Goal: Information Seeking & Learning: Find specific fact

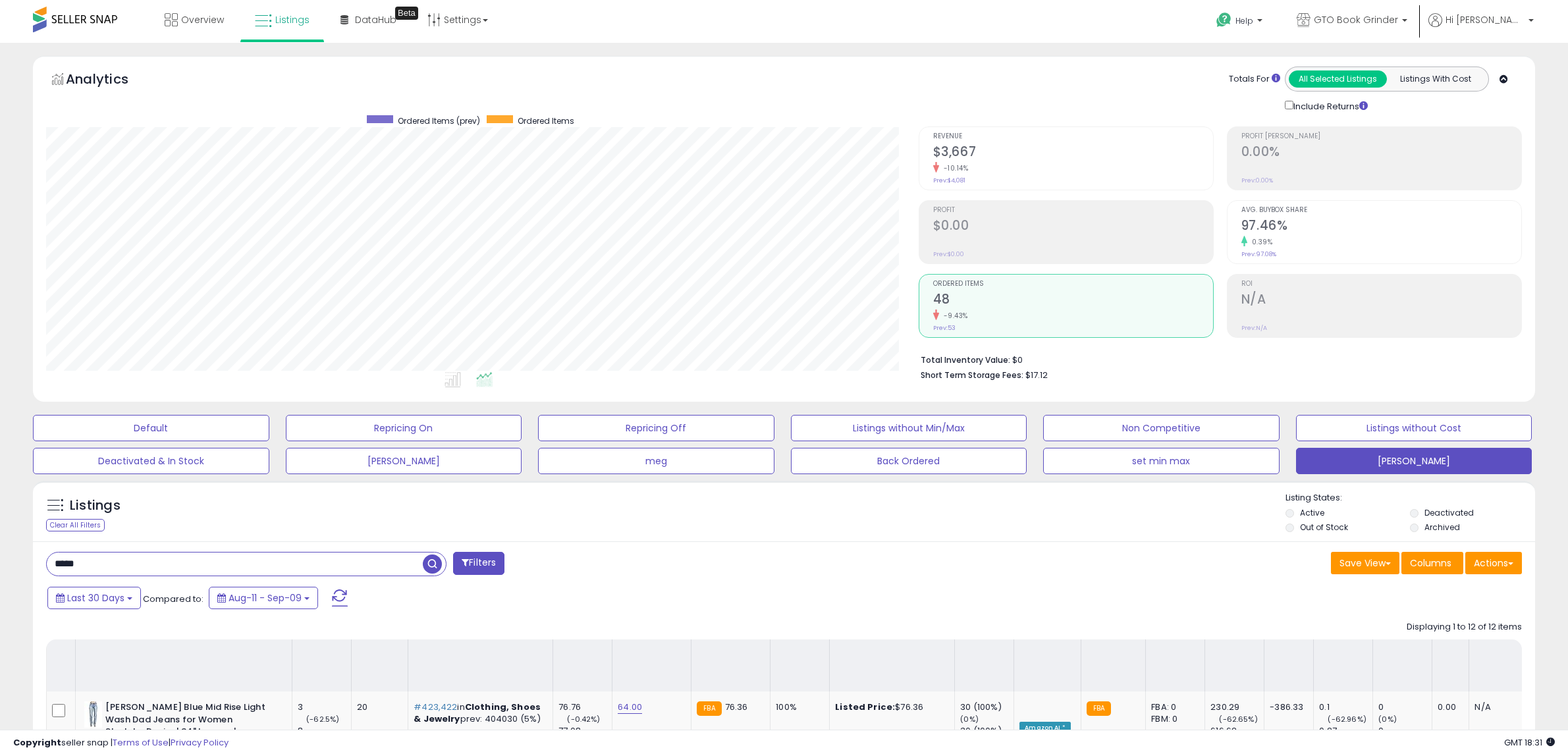
select select "**"
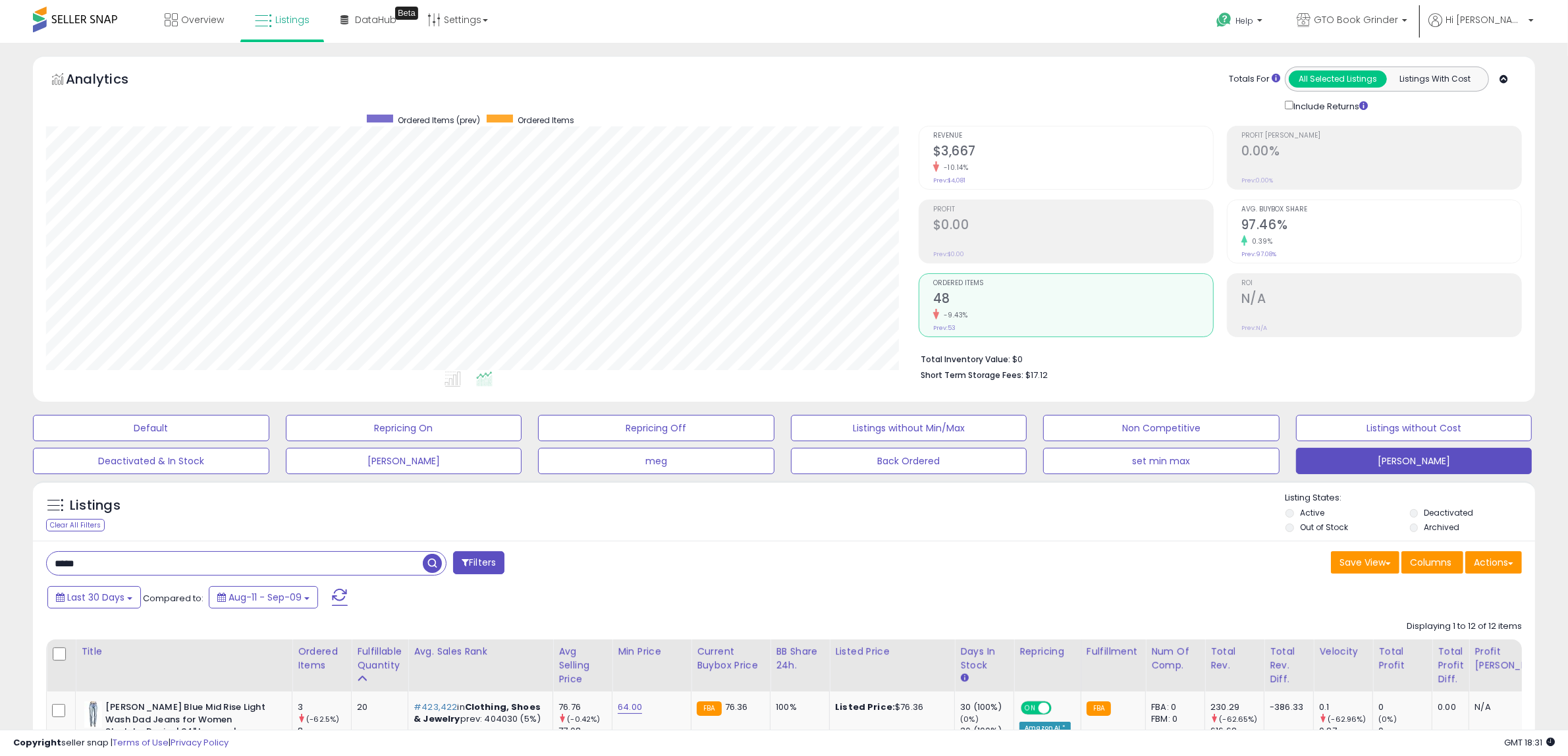
drag, startPoint x: 95, startPoint y: 565, endPoint x: 17, endPoint y: 559, distance: 78.2
paste input "text"
click at [426, 561] on span "button" at bounding box center [431, 563] width 19 height 19
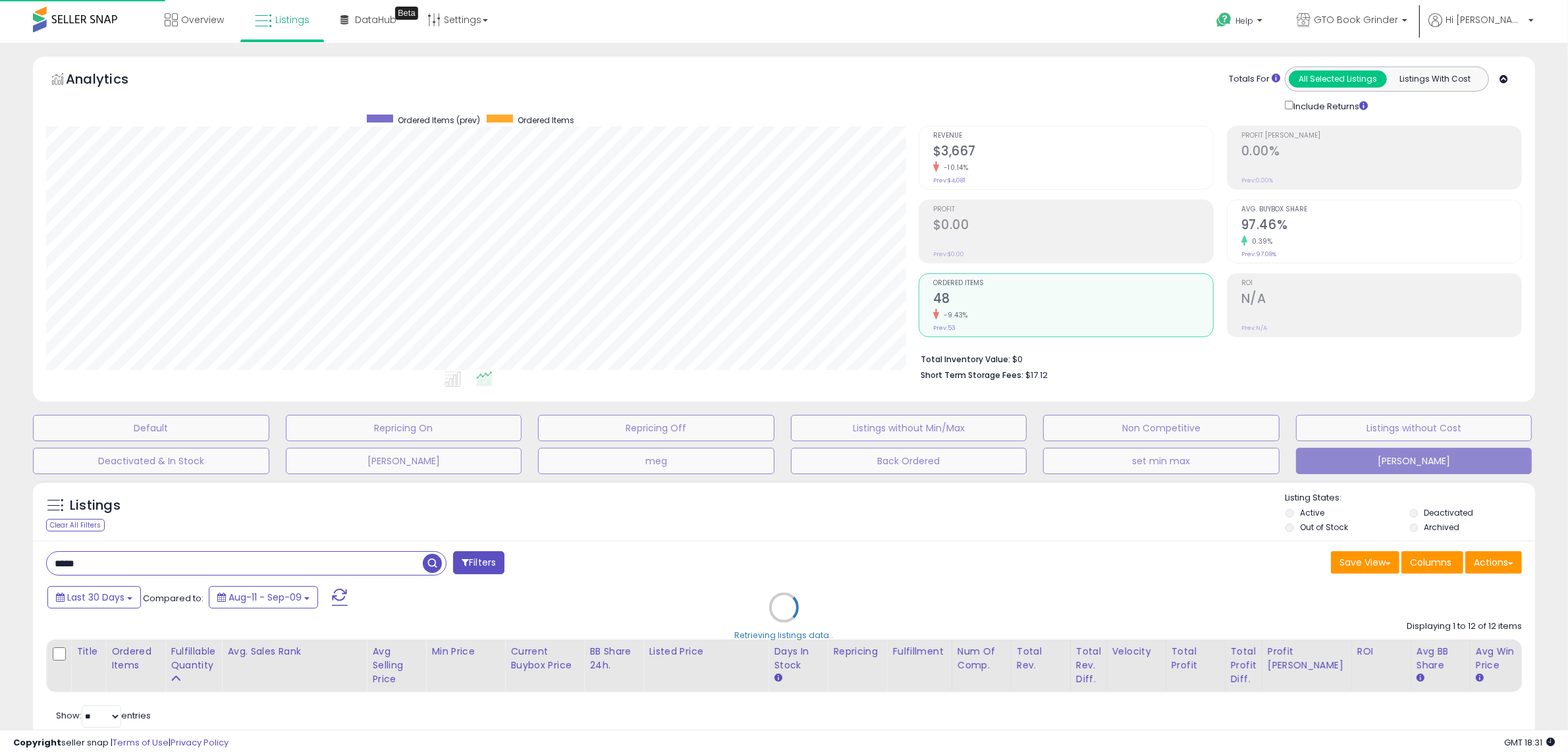
scroll to position [270, 879]
type input "*****"
select select "**"
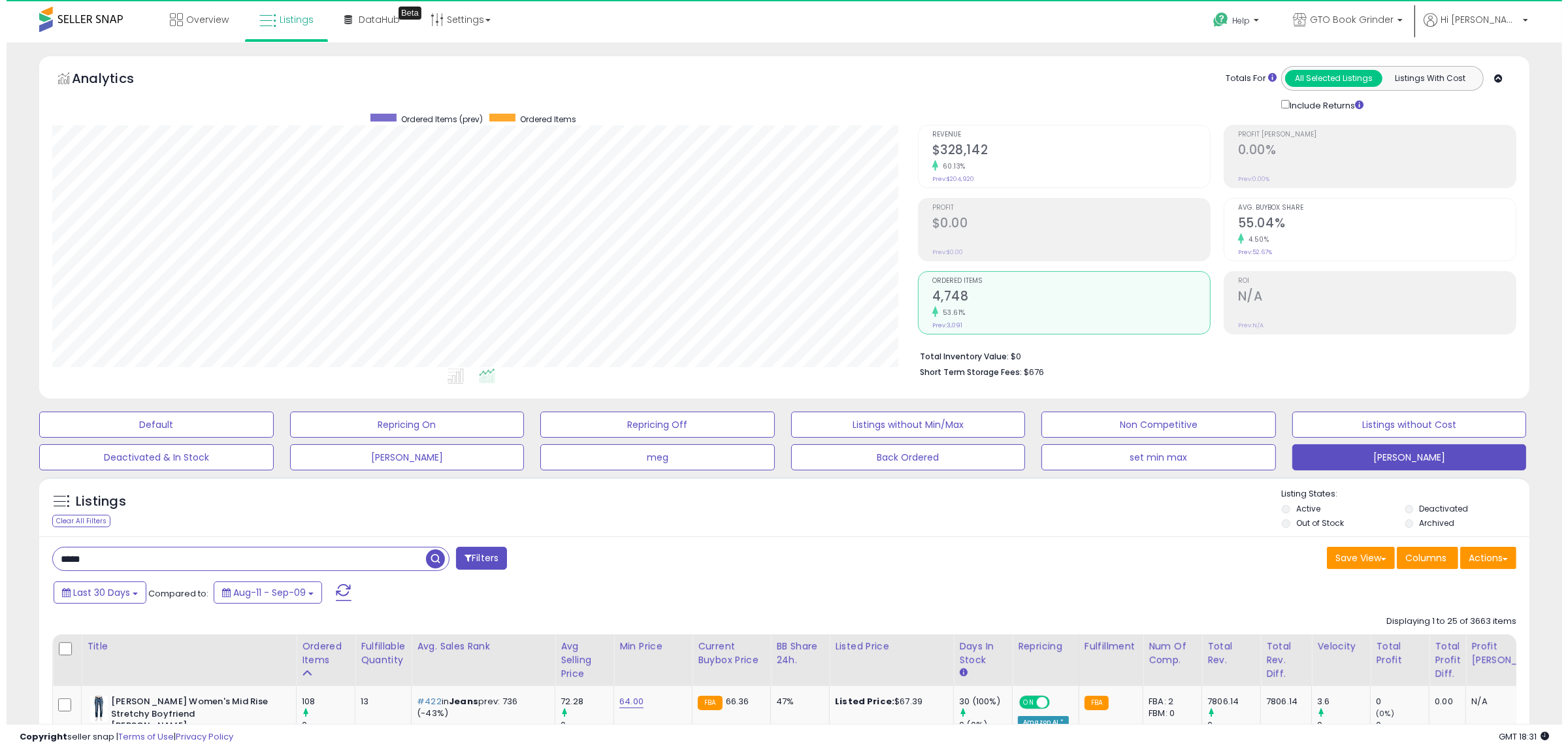
scroll to position [268, 866]
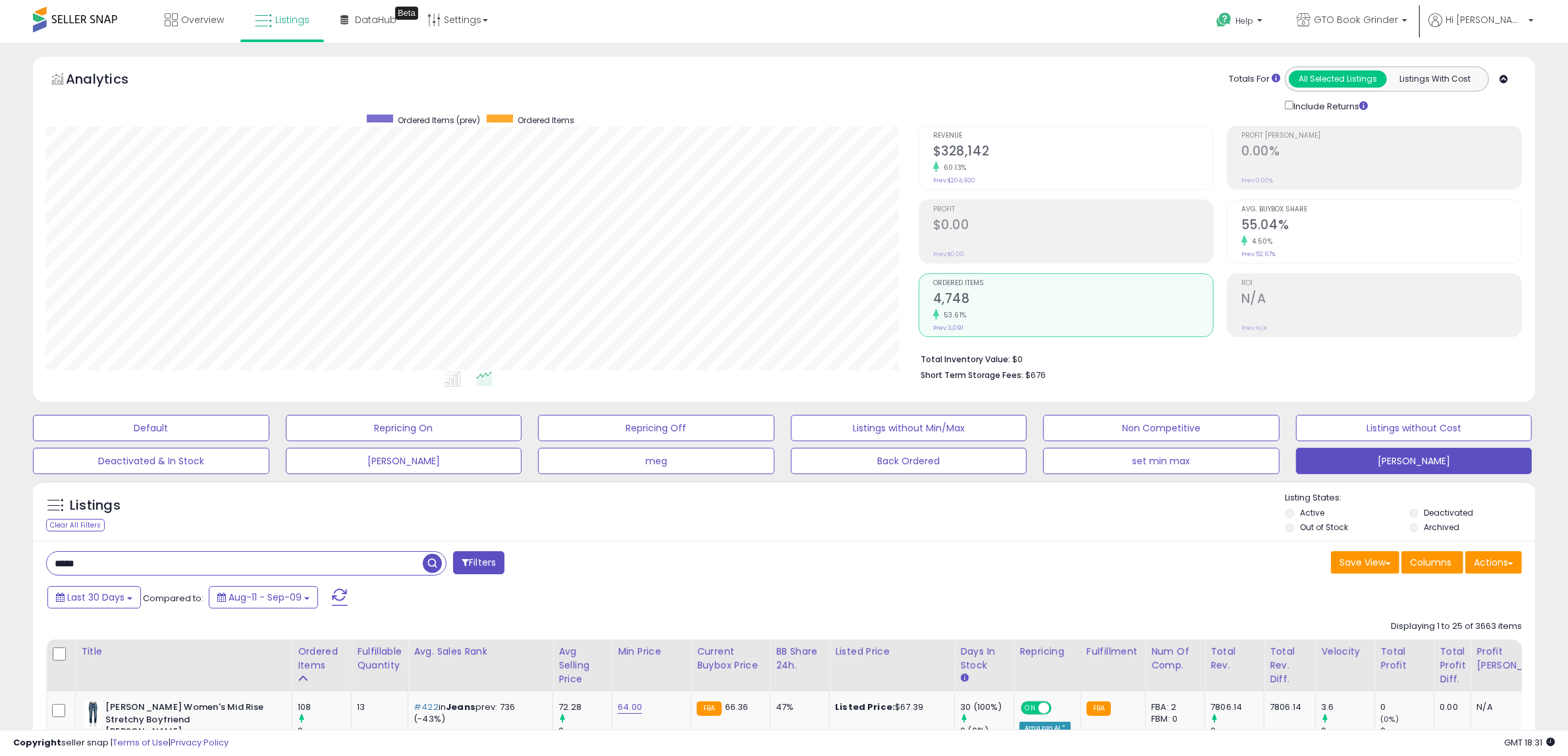
click at [956, 297] on h2 "4,748" at bounding box center [1072, 299] width 280 height 17
drag, startPoint x: 106, startPoint y: 570, endPoint x: 25, endPoint y: 570, distance: 81.0
paste input "text"
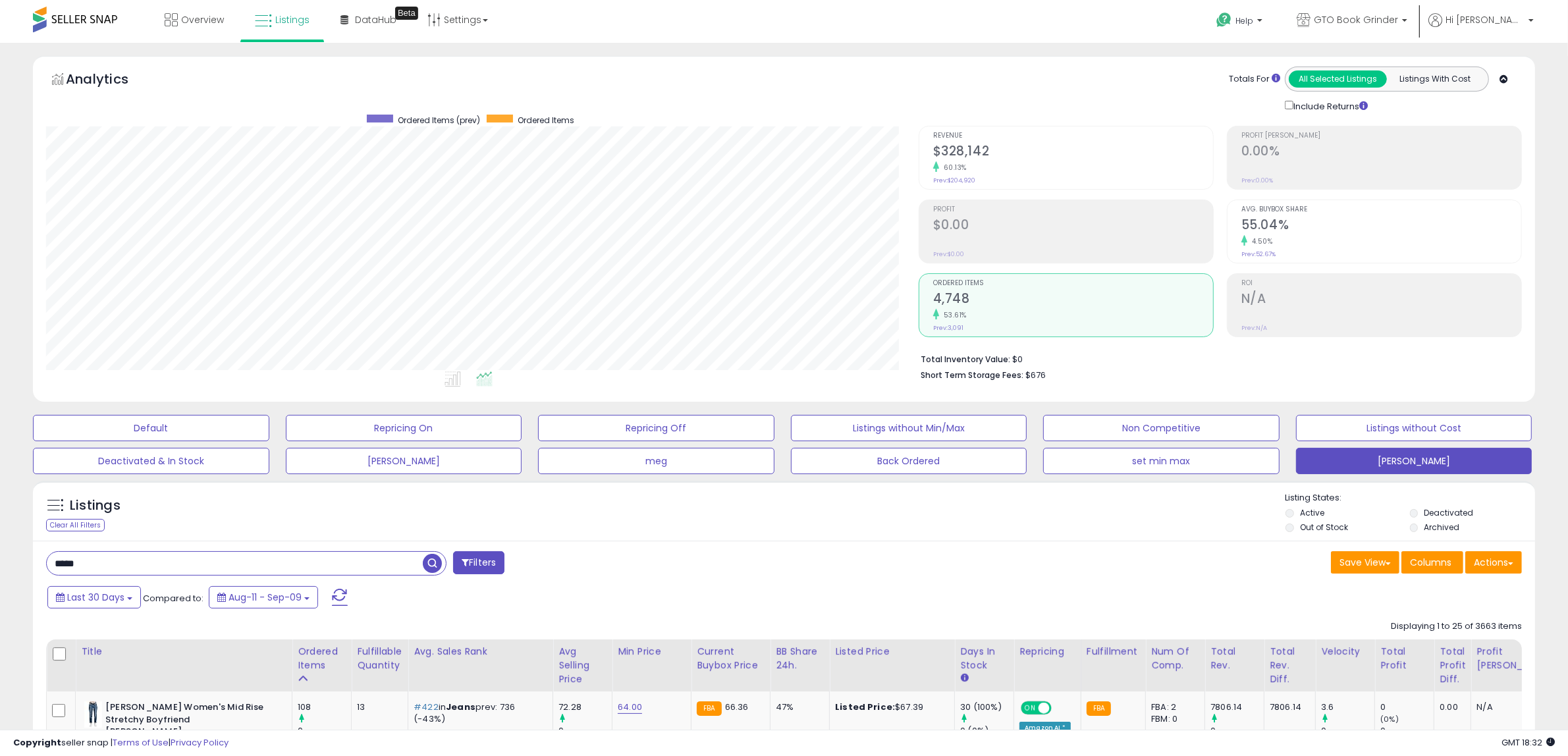
type input "*****"
click at [434, 563] on span "button" at bounding box center [431, 563] width 19 height 19
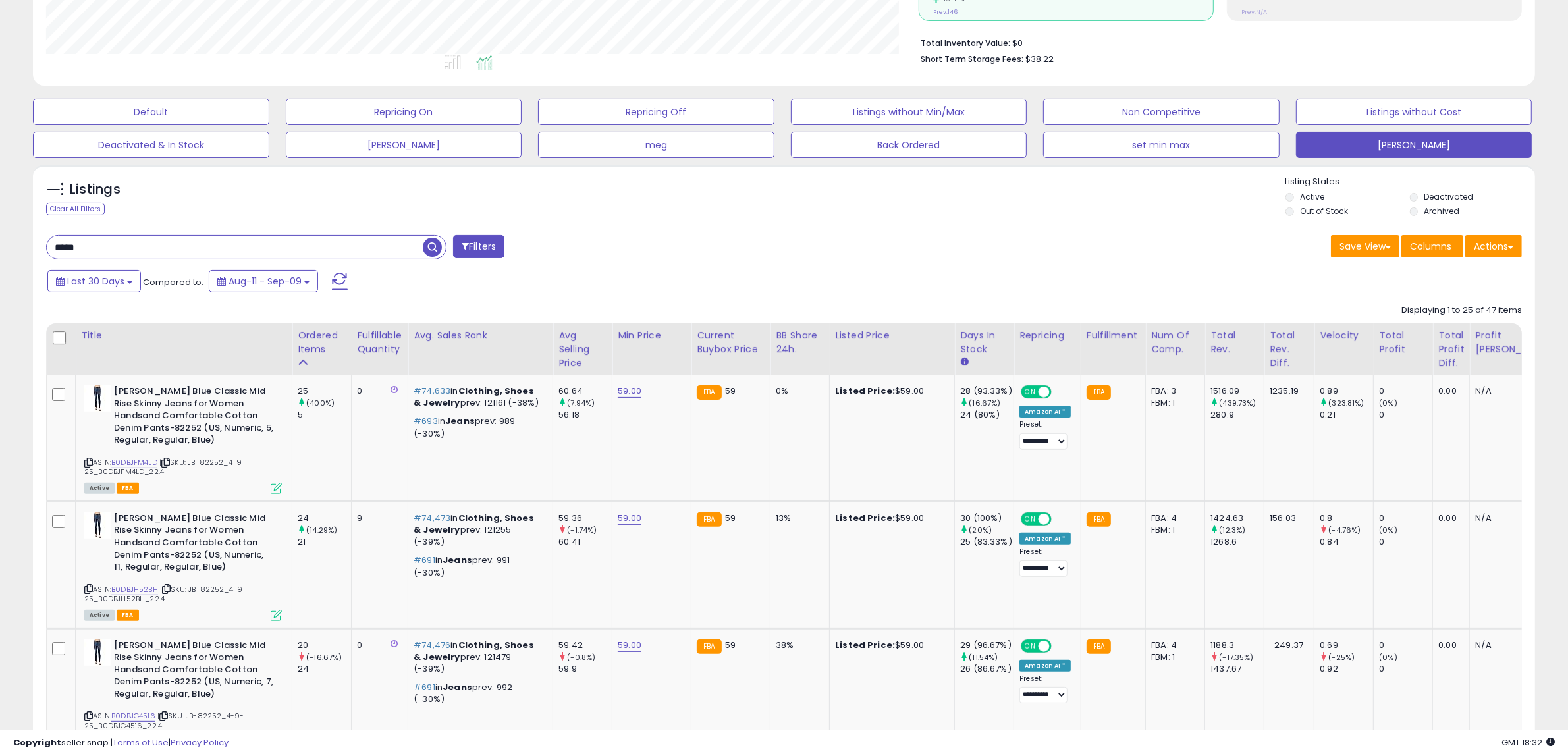
scroll to position [156, 0]
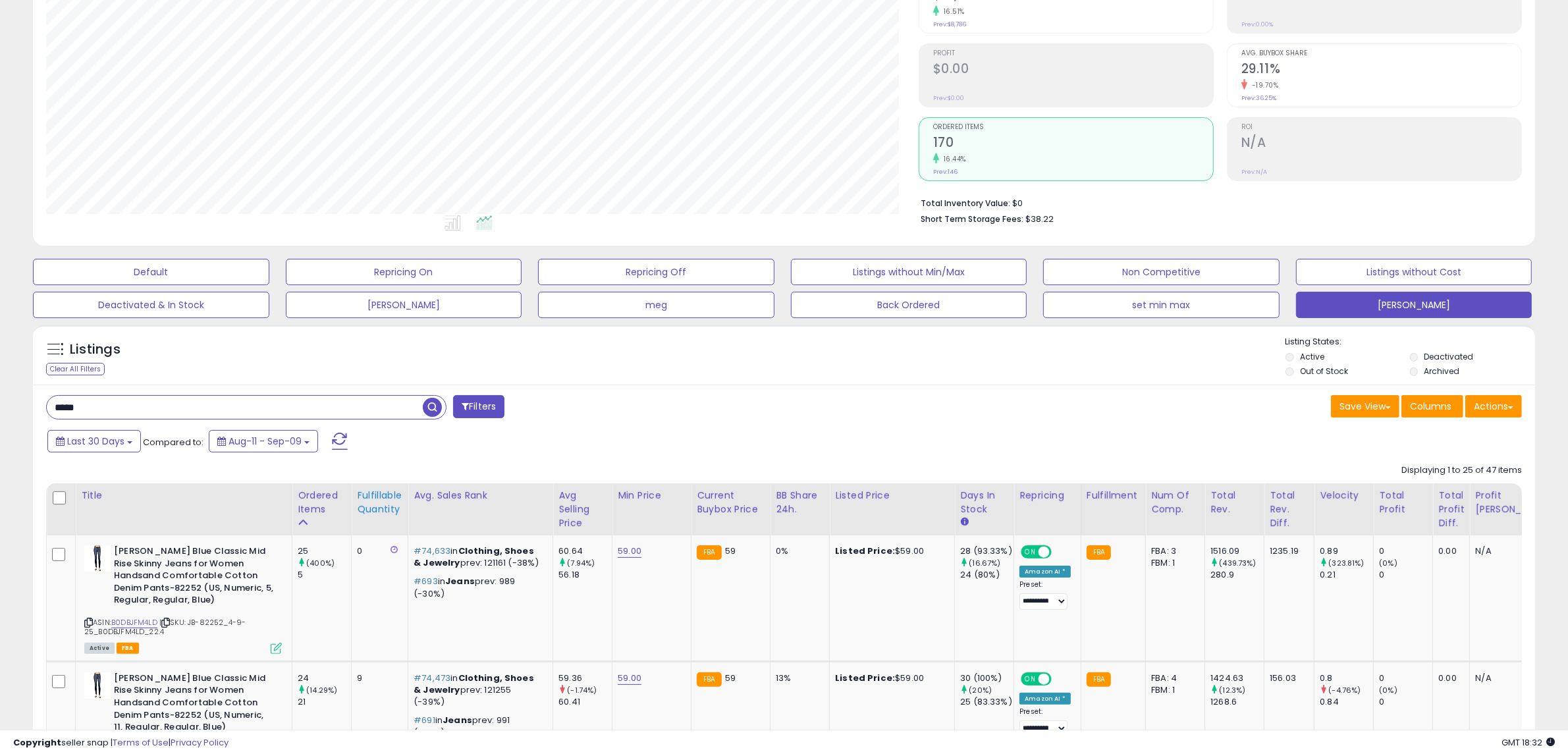
click at [379, 511] on div "Fulfillable Quantity" at bounding box center [379, 502] width 45 height 28
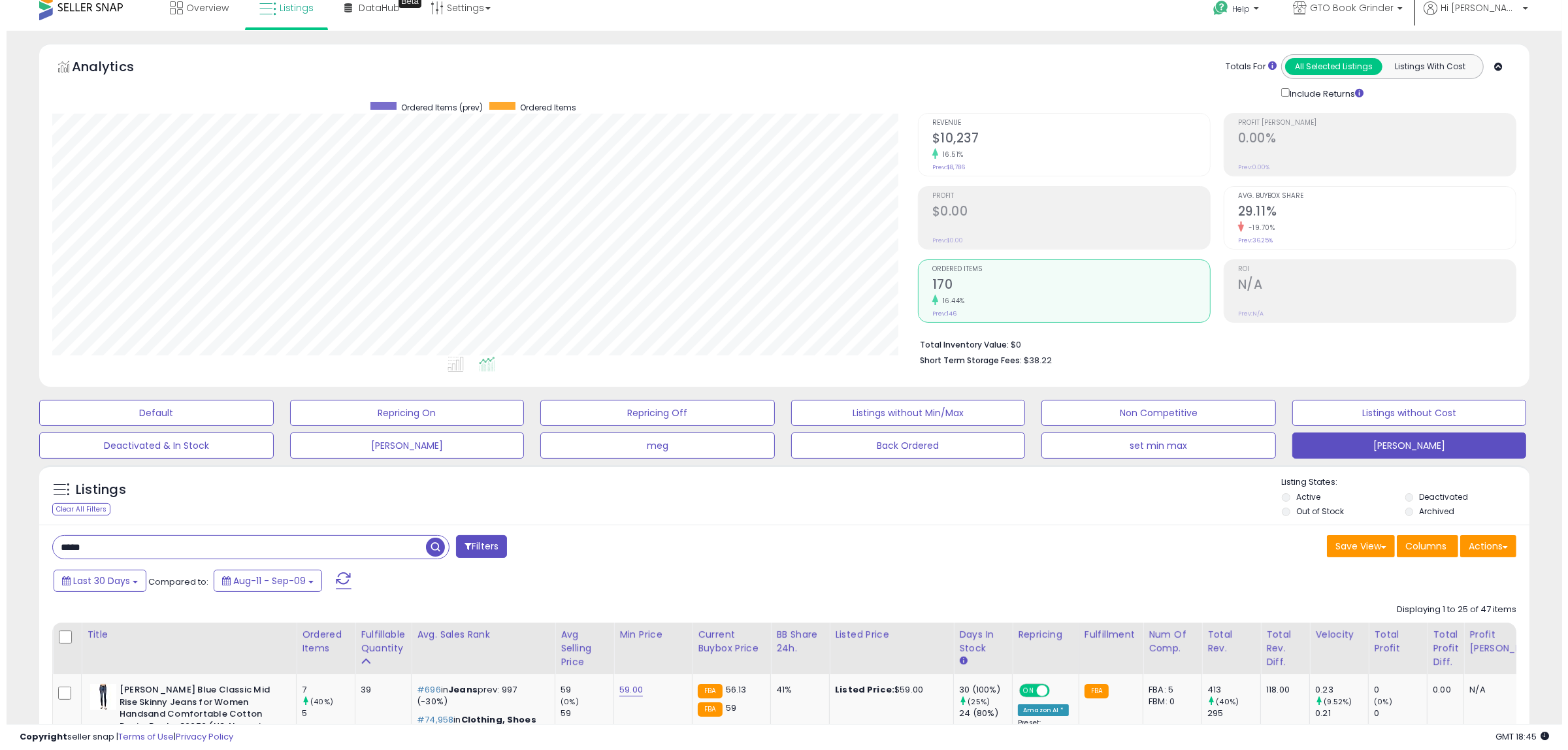
scroll to position [0, 0]
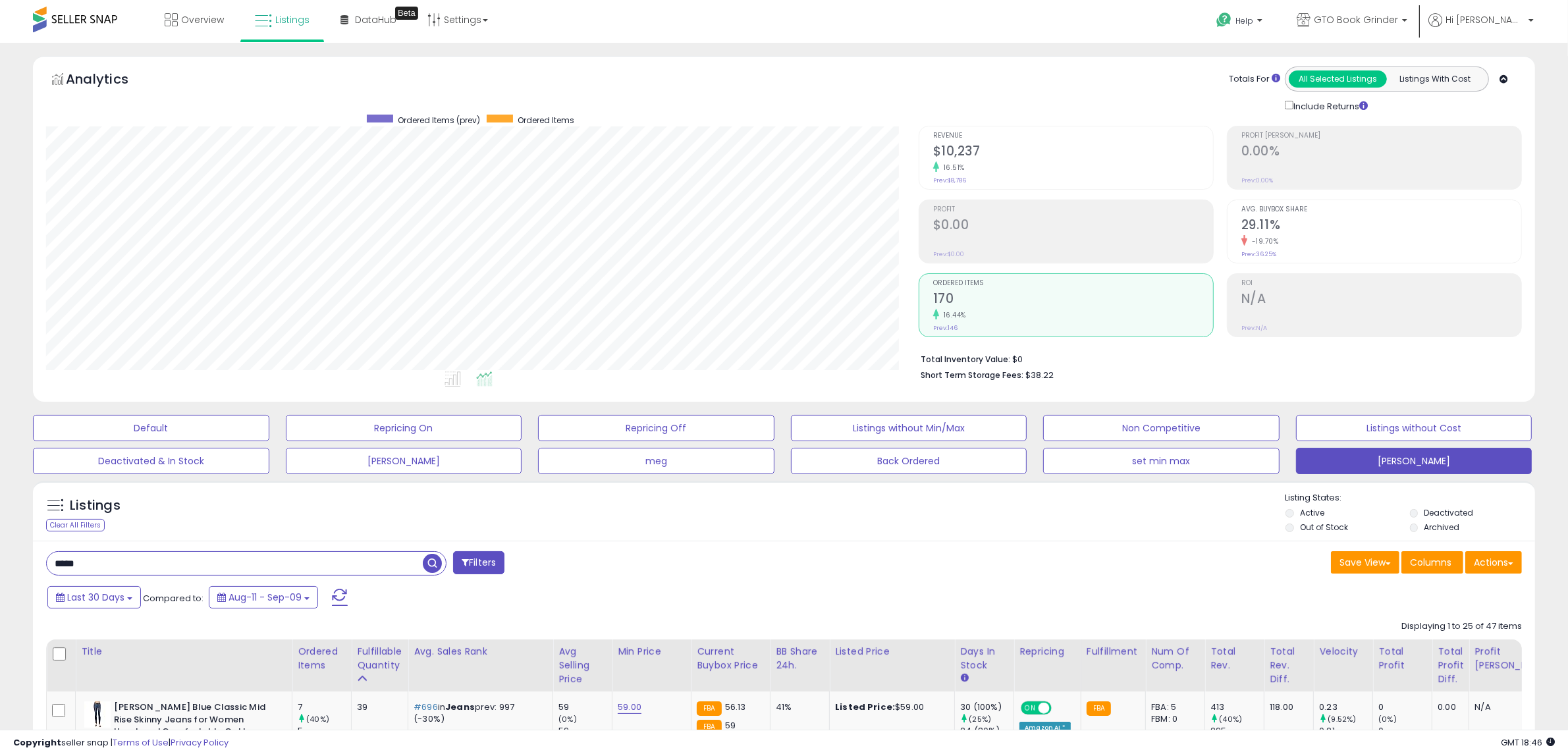
drag, startPoint x: 90, startPoint y: 567, endPoint x: 4, endPoint y: 567, distance: 86.0
click at [430, 561] on span "button" at bounding box center [431, 563] width 19 height 19
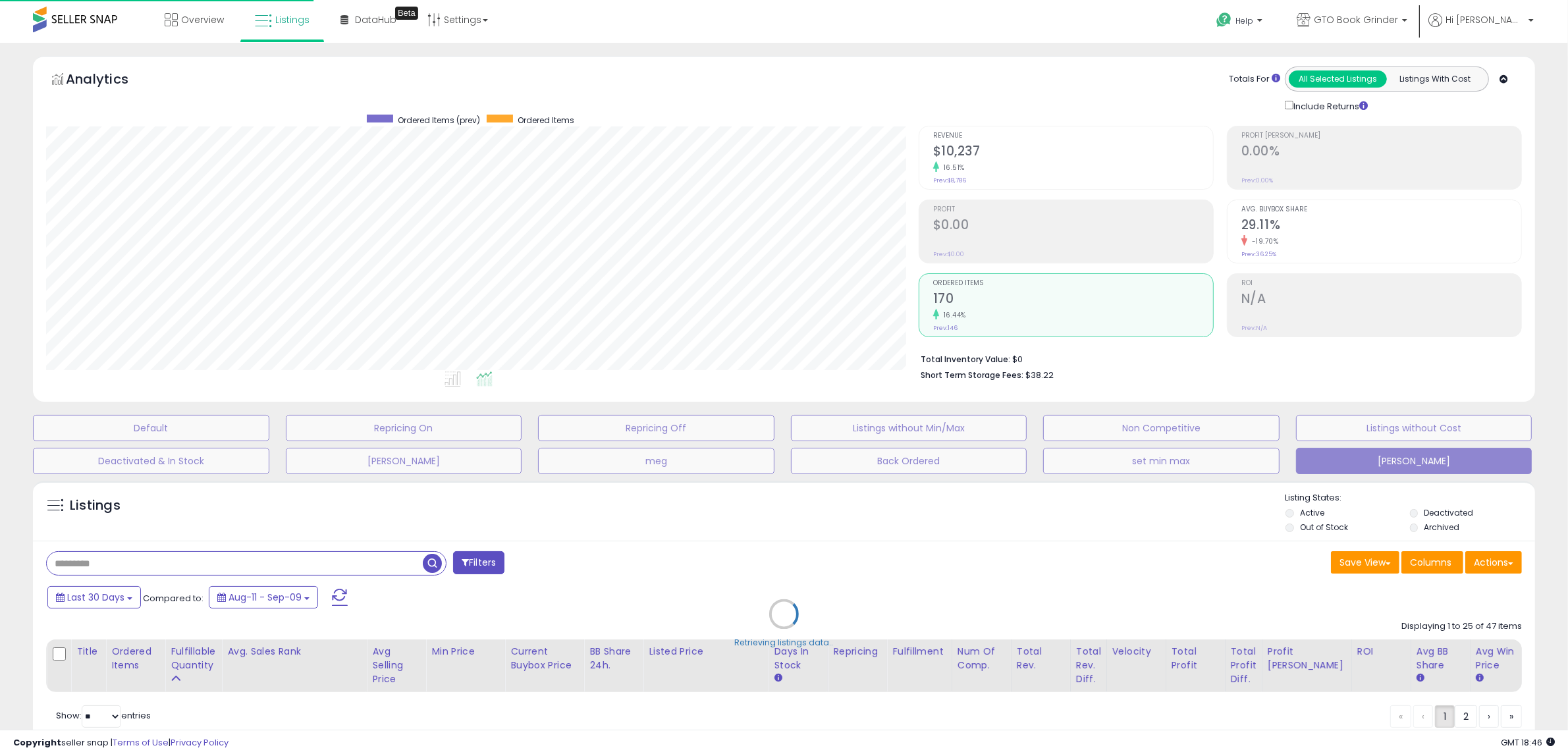
scroll to position [270, 879]
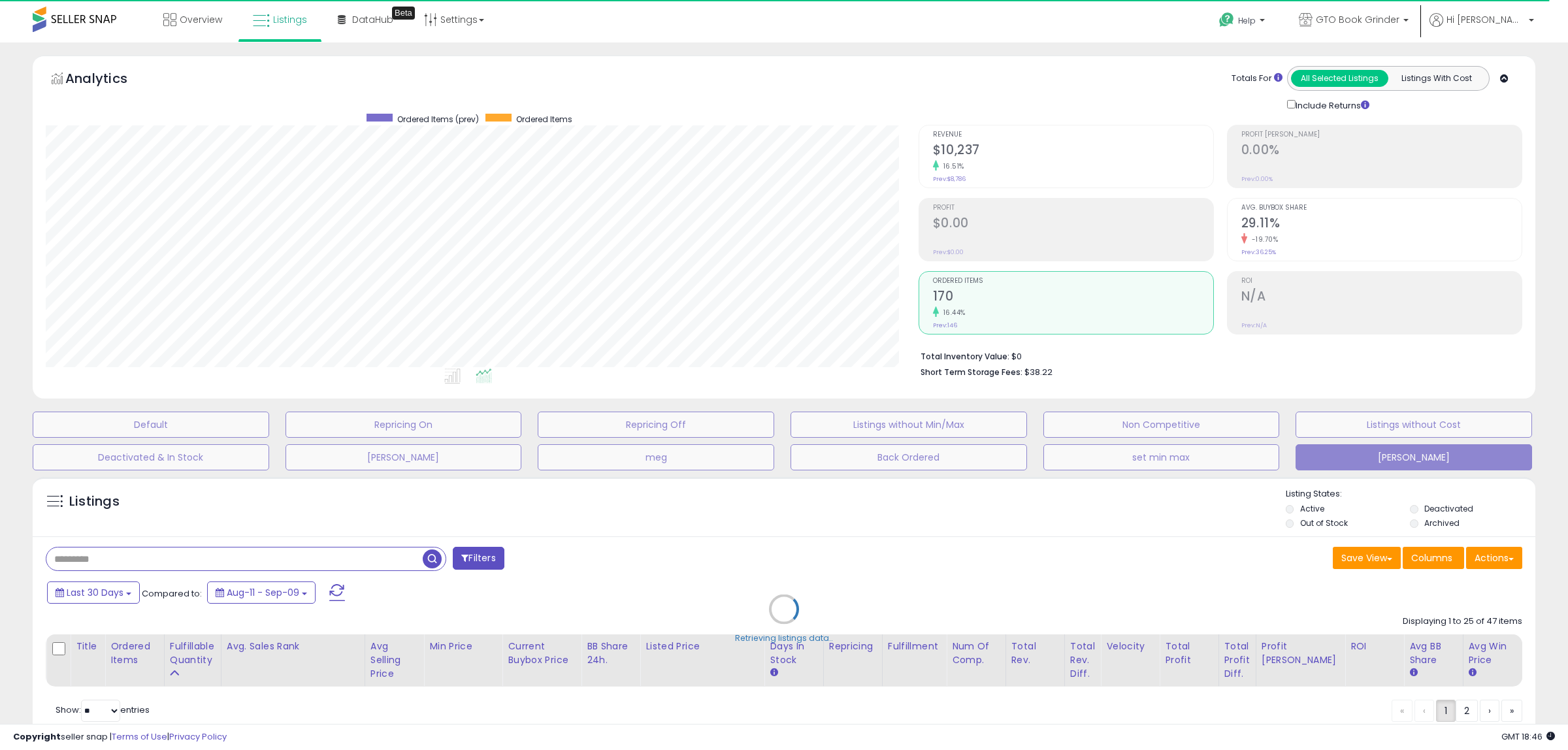
type input "*****"
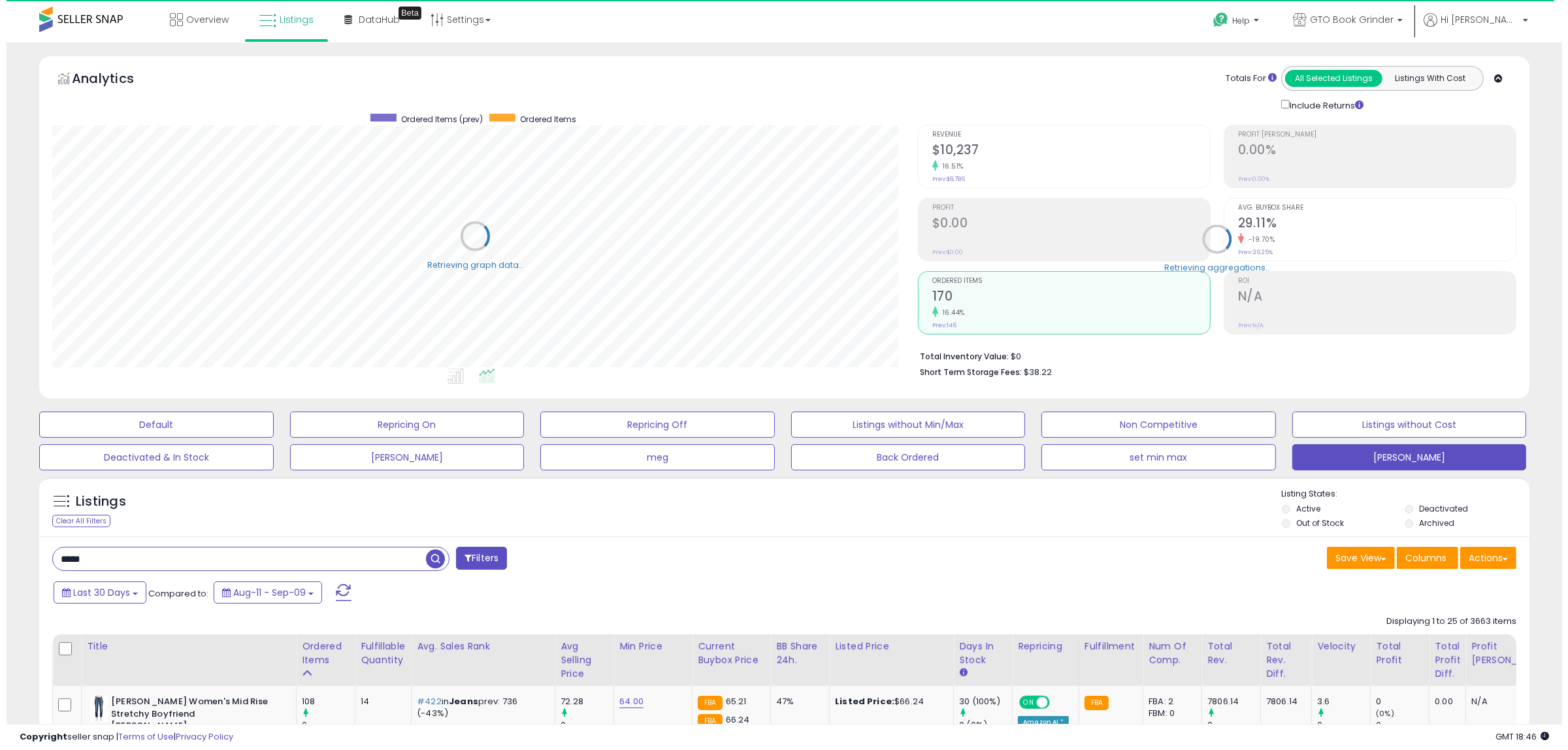
scroll to position [653262, 652519]
drag, startPoint x: 82, startPoint y: 562, endPoint x: 21, endPoint y: 565, distance: 61.1
click at [429, 557] on span "button" at bounding box center [428, 559] width 19 height 19
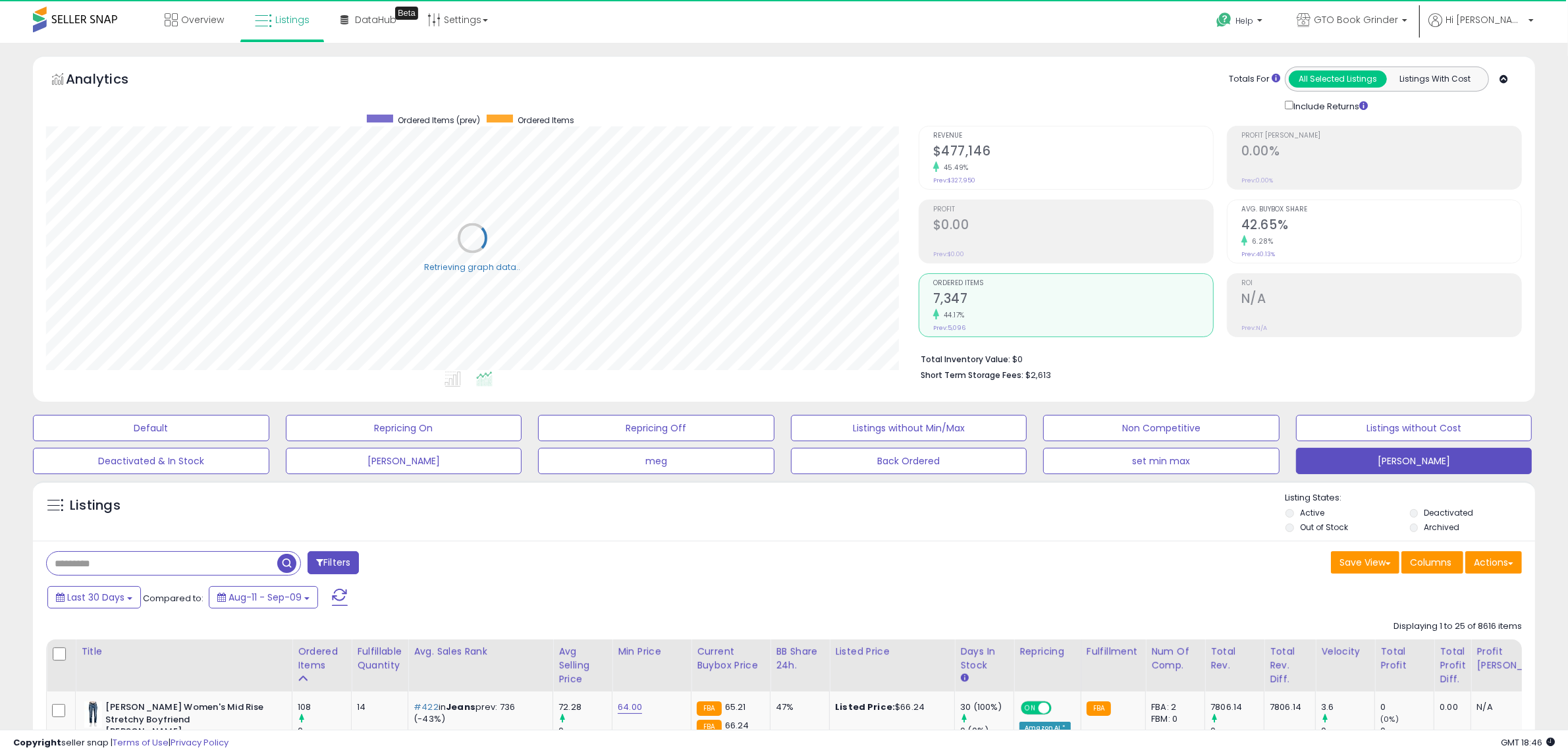
click at [948, 295] on h2 "7,347" at bounding box center [1072, 299] width 280 height 17
click at [963, 152] on h2 "$477,146" at bounding box center [1072, 152] width 280 height 17
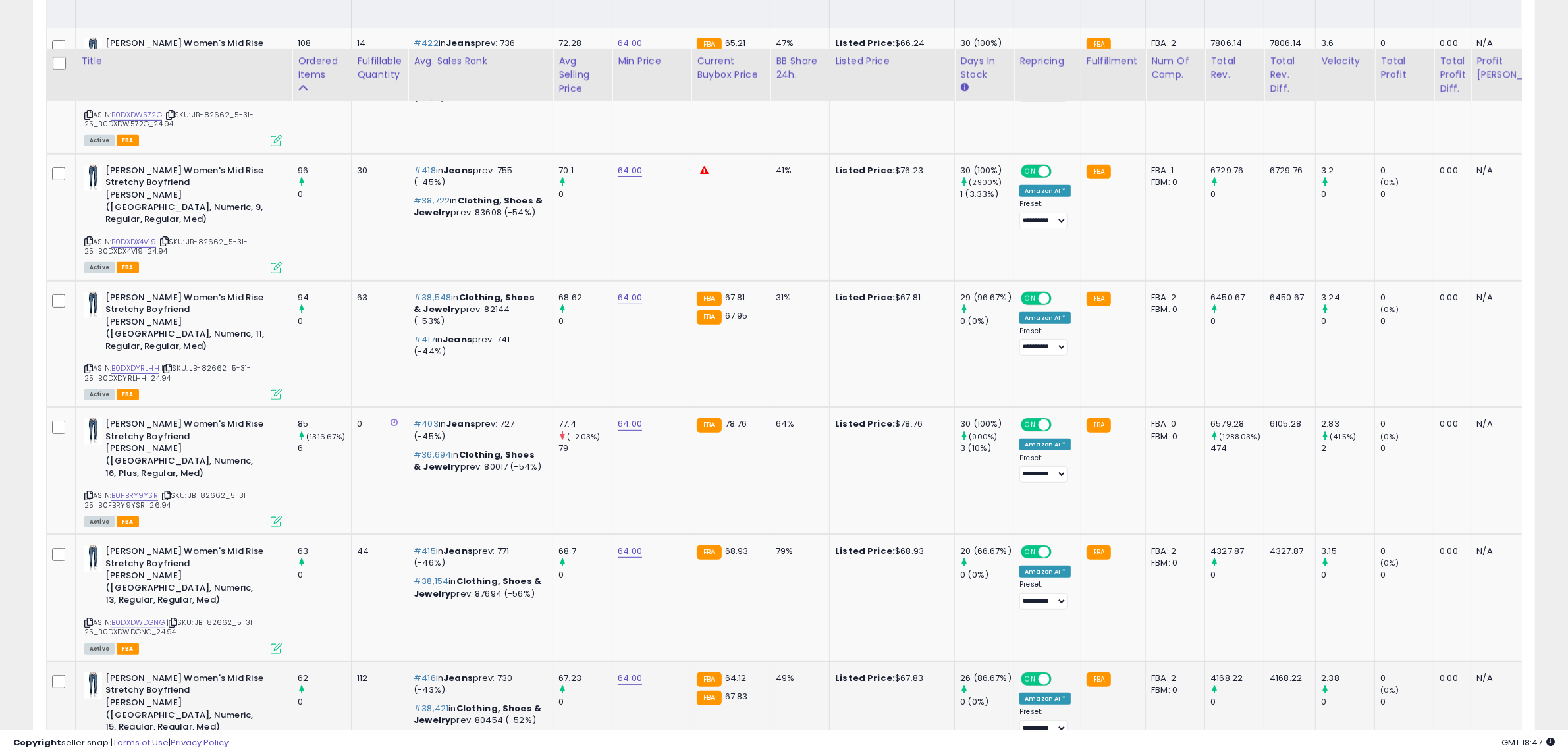
scroll to position [576, 0]
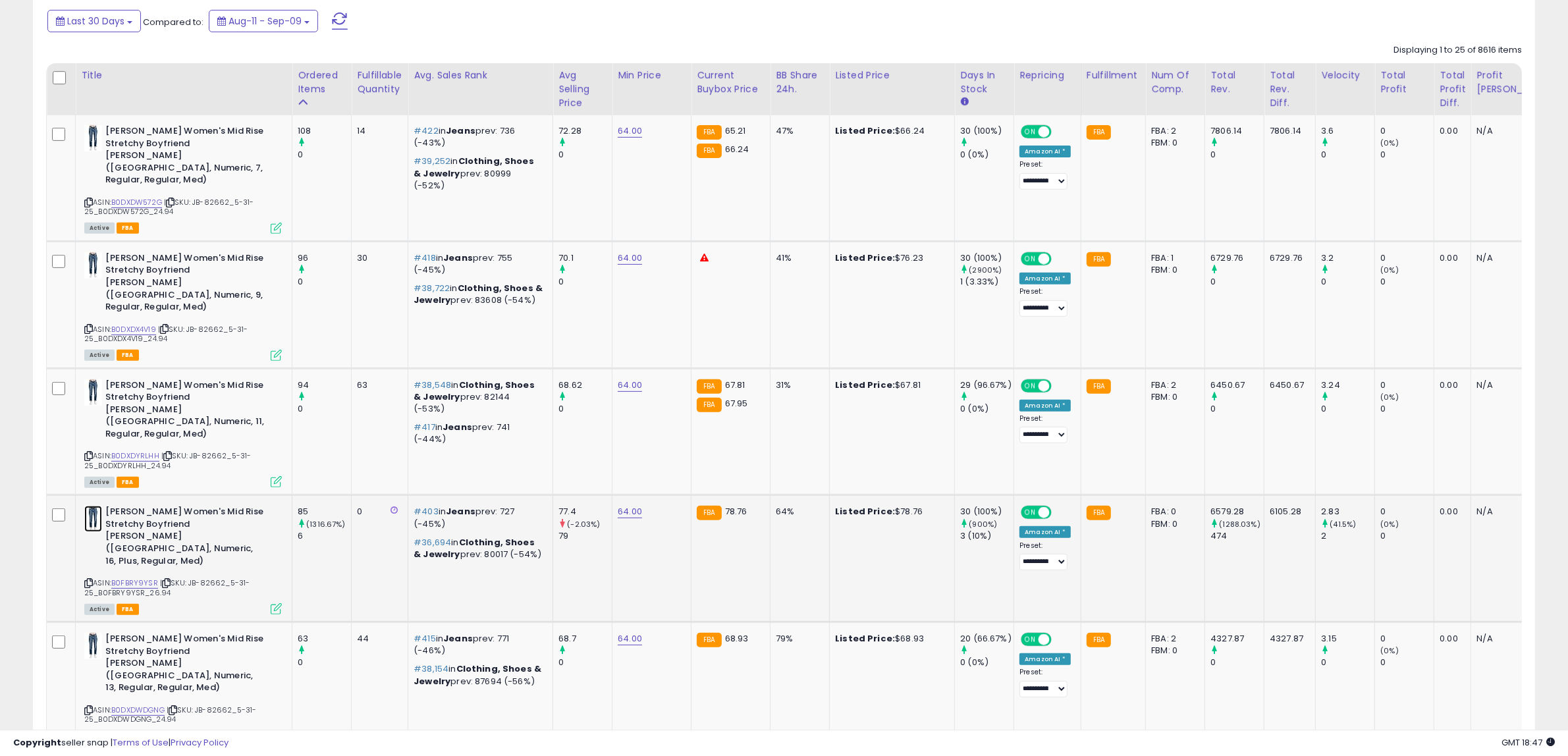
click at [93, 506] on img at bounding box center [93, 519] width 17 height 27
